Goal: Information Seeking & Learning: Check status

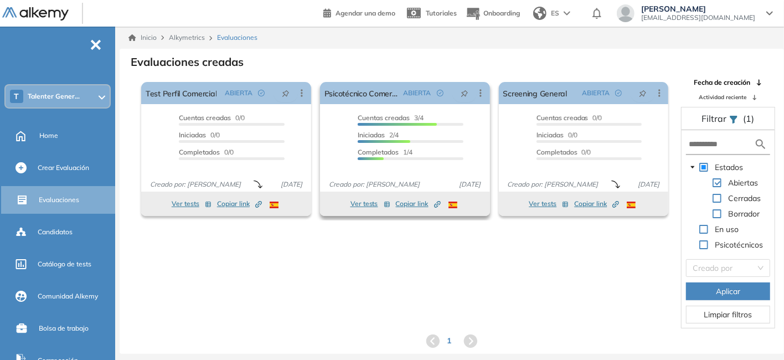
click at [437, 129] on div "Cuentas creadas 3/4 Prefiltrados 0/4 Iniciadas 2/4 Completados 1/4" at bounding box center [411, 138] width 106 height 51
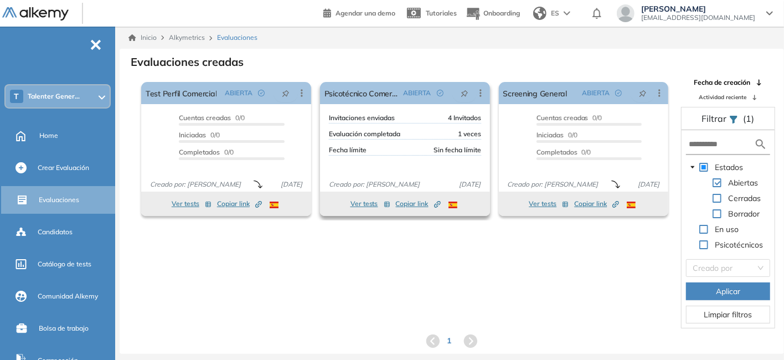
click at [382, 137] on span "Evaluación completada" at bounding box center [364, 134] width 71 height 10
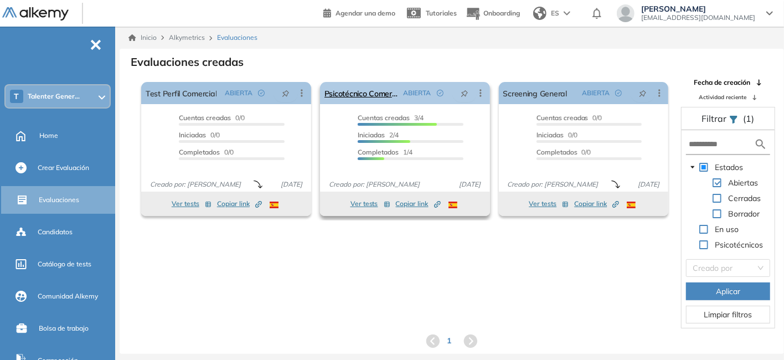
click at [480, 94] on icon at bounding box center [480, 92] width 11 height 11
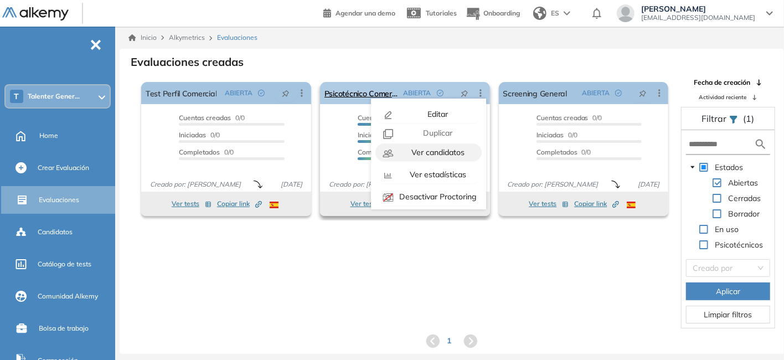
click at [439, 149] on span "Ver candidatos" at bounding box center [436, 152] width 55 height 10
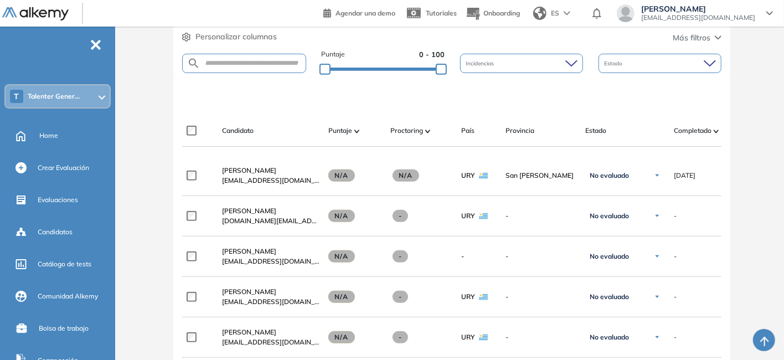
scroll to position [277, 0]
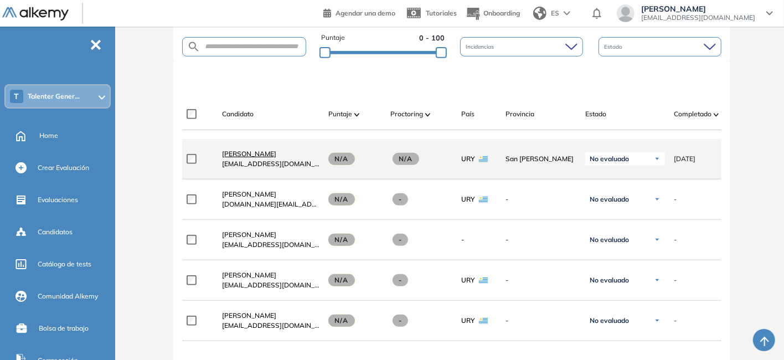
click at [260, 158] on span "[PERSON_NAME]" at bounding box center [249, 153] width 54 height 8
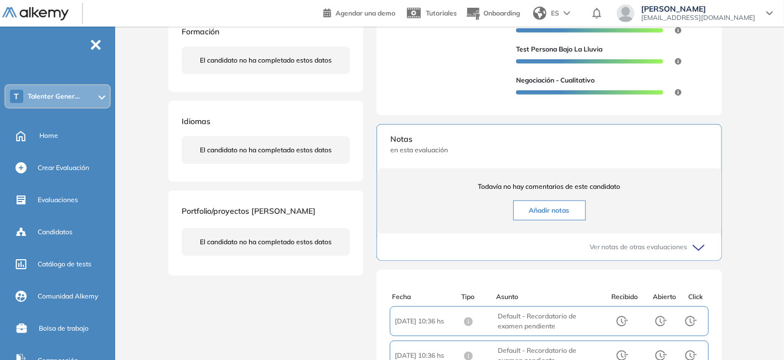
scroll to position [488, 0]
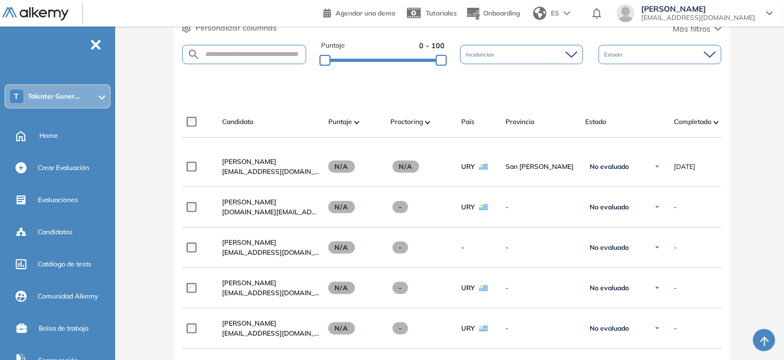
scroll to position [277, 0]
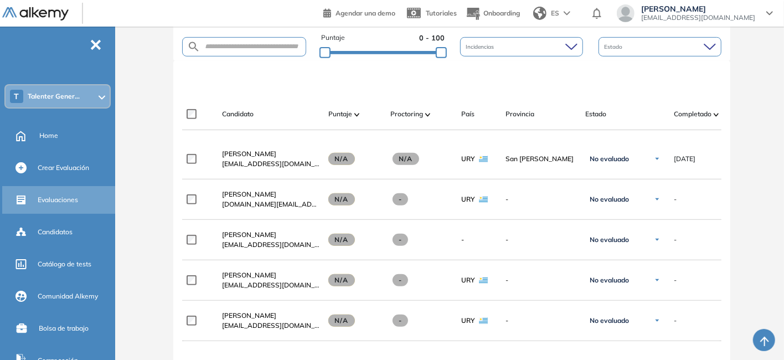
click at [82, 203] on div "Evaluaciones" at bounding box center [75, 199] width 75 height 19
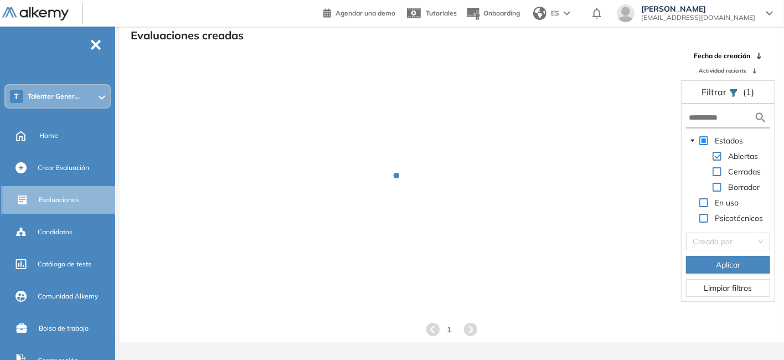
scroll to position [27, 0]
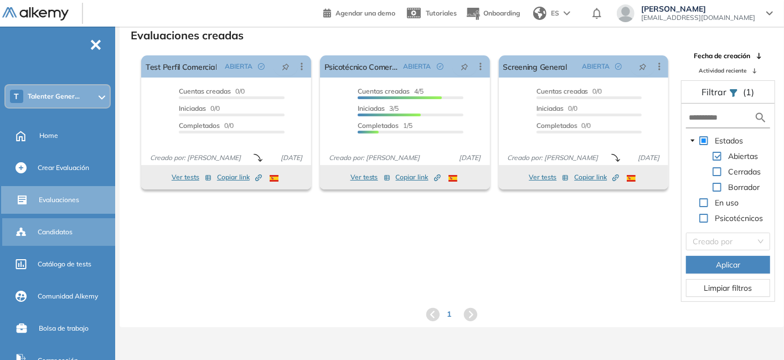
click at [79, 234] on div "Candidatos" at bounding box center [75, 231] width 75 height 19
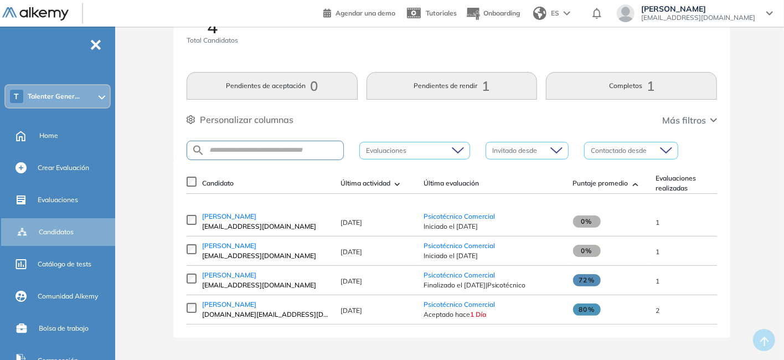
scroll to position [52, 0]
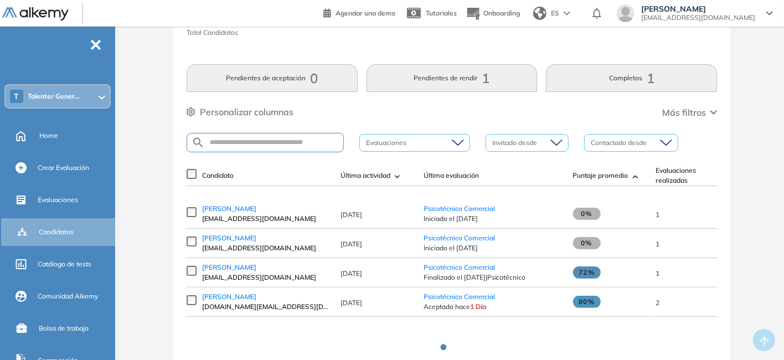
click at [583, 272] on span "72%" at bounding box center [587, 272] width 28 height 12
